Goal: Transaction & Acquisition: Download file/media

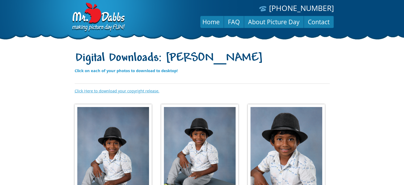
click at [121, 91] on link "Click Here to download your copyright release." at bounding box center [117, 90] width 85 height 5
click at [112, 115] on img at bounding box center [113, 160] width 77 height 113
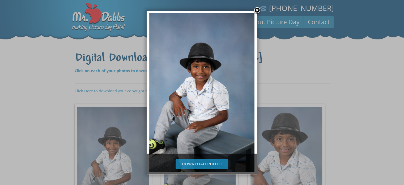
click at [187, 162] on link "Download Photo" at bounding box center [202, 164] width 53 height 10
click at [297, 82] on div at bounding box center [202, 185] width 404 height 370
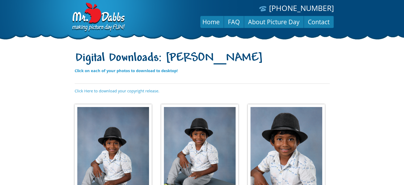
click at [229, 135] on img at bounding box center [199, 151] width 77 height 95
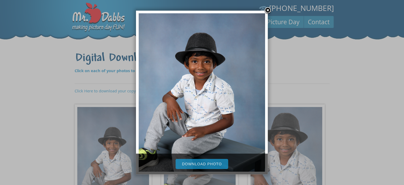
click at [204, 163] on link "Download Photo" at bounding box center [202, 164] width 53 height 10
click at [281, 136] on div at bounding box center [202, 185] width 404 height 370
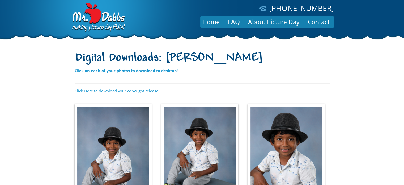
click at [281, 136] on img at bounding box center [286, 151] width 77 height 95
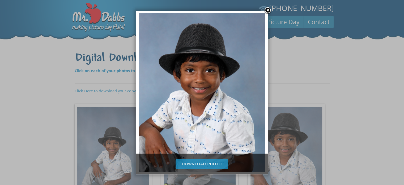
click at [214, 166] on link "Download Photo" at bounding box center [202, 164] width 53 height 10
click at [367, 123] on div at bounding box center [202, 185] width 404 height 370
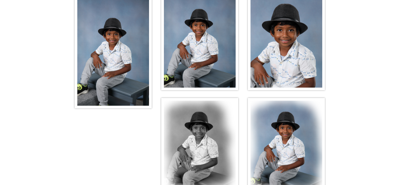
scroll to position [137, 0]
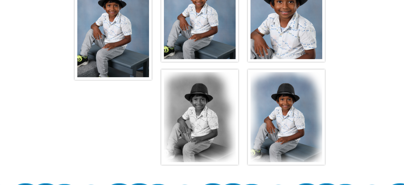
click at [199, 106] on img at bounding box center [199, 116] width 77 height 95
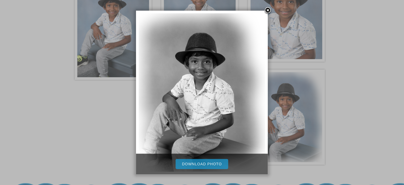
click at [203, 162] on link "Download Photo" at bounding box center [202, 164] width 53 height 10
click at [298, 132] on div at bounding box center [202, 48] width 404 height 370
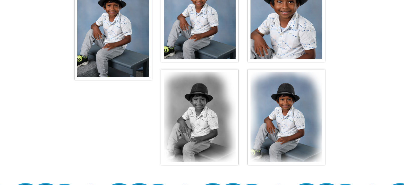
click at [298, 132] on img at bounding box center [286, 116] width 77 height 95
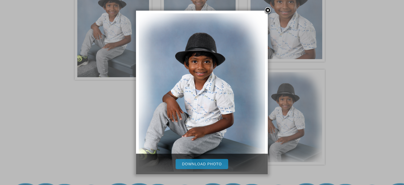
click at [224, 168] on link "Download Photo" at bounding box center [202, 164] width 53 height 10
